Goal: Task Accomplishment & Management: Manage account settings

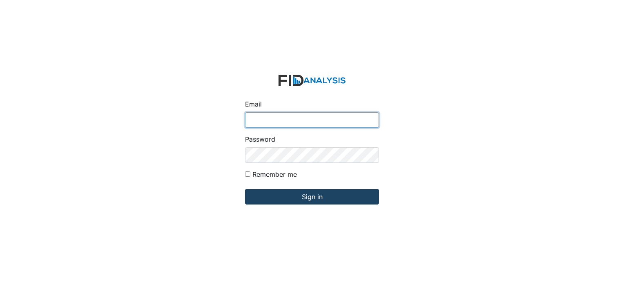
type input "[EMAIL_ADDRESS][DOMAIN_NAME]"
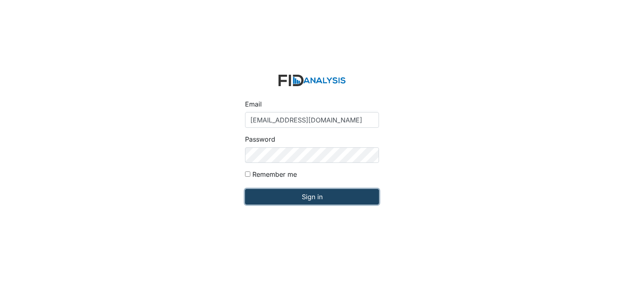
click at [285, 196] on input "Sign in" at bounding box center [312, 197] width 134 height 16
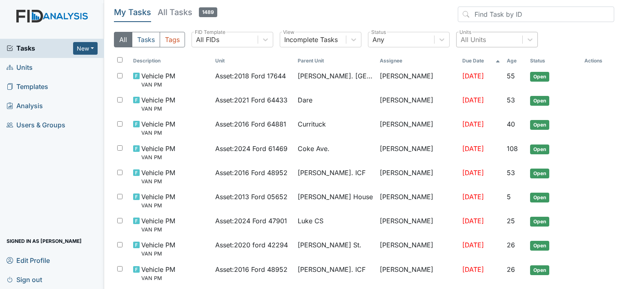
click at [469, 39] on div "All Units" at bounding box center [472, 40] width 25 height 10
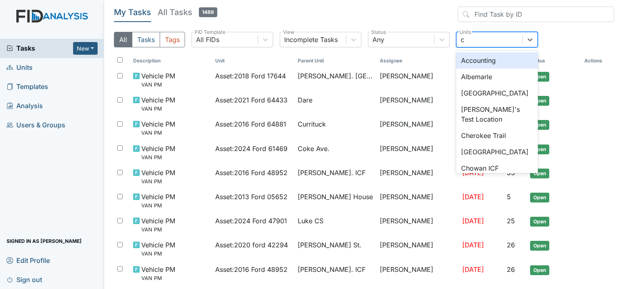
type input "ch"
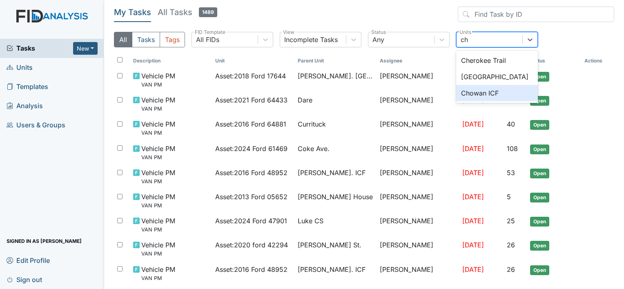
click at [482, 91] on div "Chowan ICF" at bounding box center [497, 93] width 82 height 16
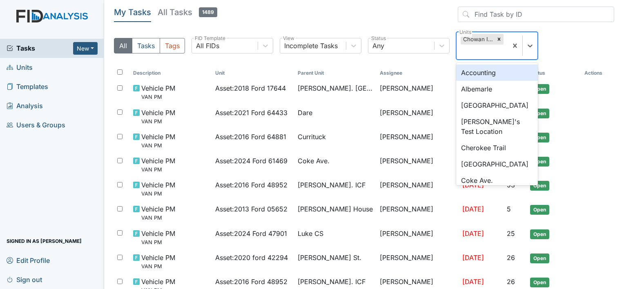
click at [475, 38] on div "Chowan ICF" at bounding box center [477, 39] width 34 height 11
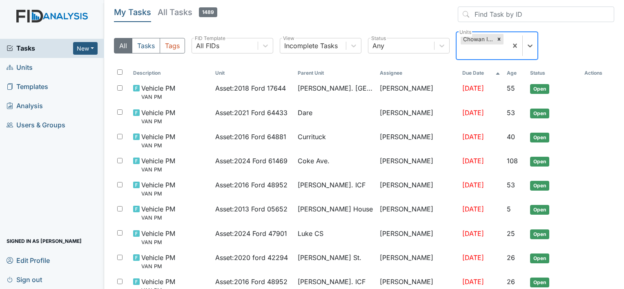
click at [475, 38] on div "Chowan ICF" at bounding box center [477, 39] width 34 height 11
